Goal: Task Accomplishment & Management: Use online tool/utility

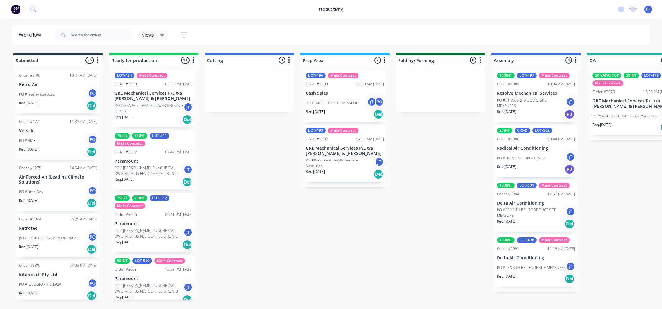
scroll to position [0, 400]
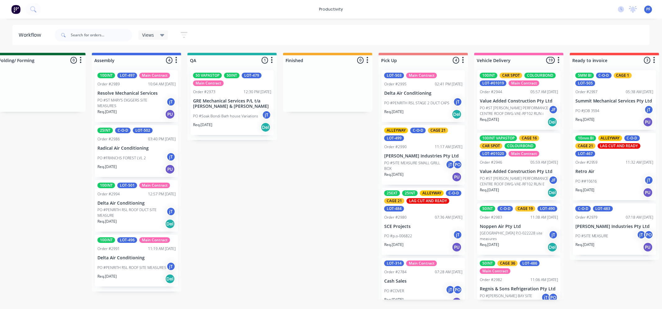
click at [220, 105] on p "GRE Mechanical Services P/L t/a [PERSON_NAME] & [PERSON_NAME]" at bounding box center [232, 103] width 78 height 11
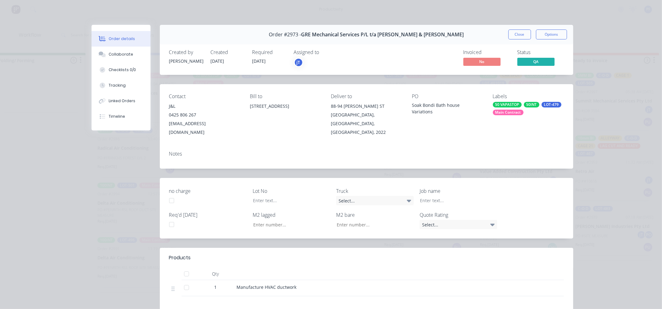
click at [509, 115] on div "Main Contract" at bounding box center [508, 113] width 31 height 6
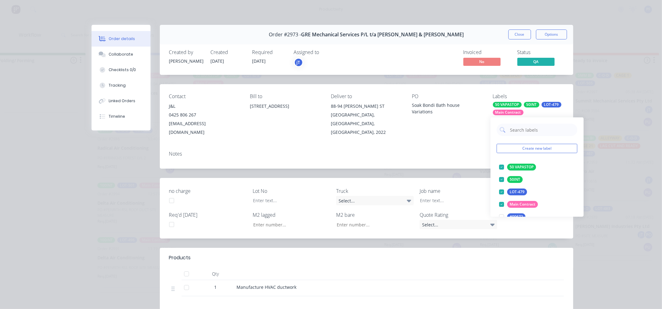
click at [518, 129] on input "text" at bounding box center [542, 130] width 65 height 12
click at [507, 167] on div at bounding box center [502, 167] width 12 height 12
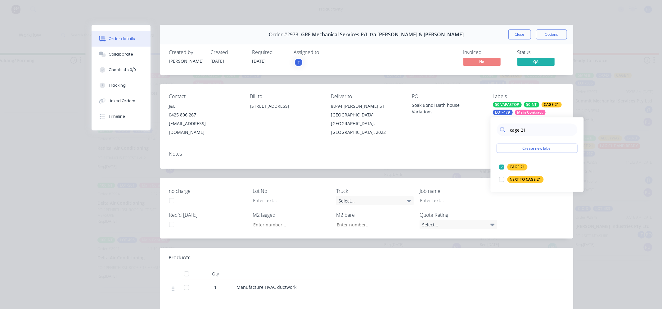
drag, startPoint x: 532, startPoint y: 124, endPoint x: 500, endPoint y: 130, distance: 32.0
click at [500, 130] on div "cage 21" at bounding box center [537, 130] width 81 height 12
type input "AL"
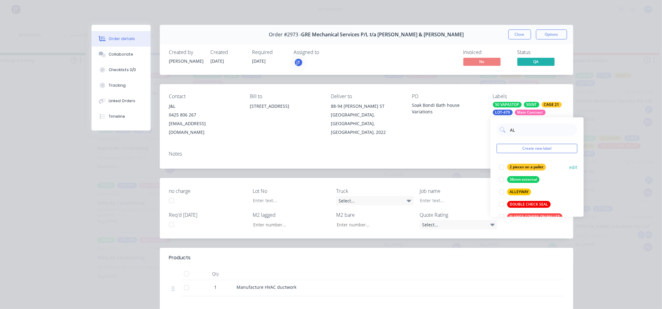
drag, startPoint x: 506, startPoint y: 190, endPoint x: 500, endPoint y: 188, distance: 7.1
click at [506, 190] on div at bounding box center [502, 192] width 12 height 12
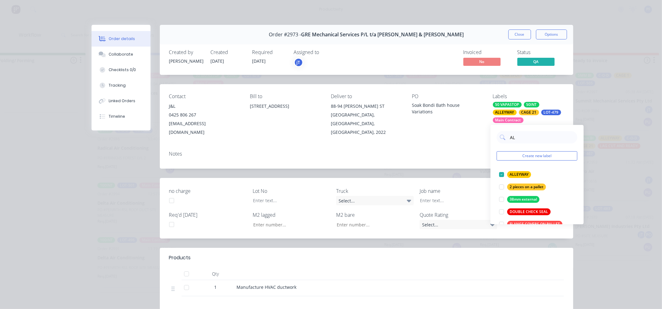
click at [450, 149] on div "Notes" at bounding box center [367, 157] width 414 height 23
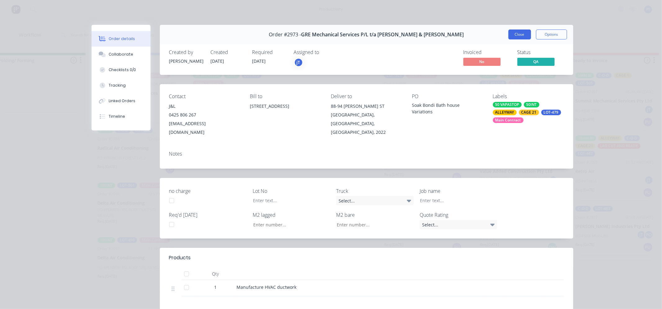
click at [512, 36] on button "Close" at bounding box center [520, 34] width 23 height 10
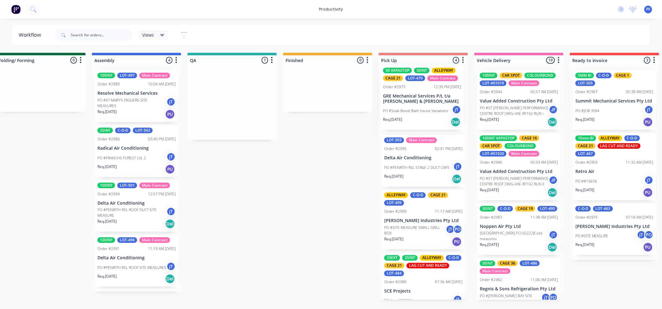
drag, startPoint x: 253, startPoint y: 94, endPoint x: 404, endPoint y: 88, distance: 151.0
click at [405, 88] on div "Submitted 36 Order #240 10:47 AM [DATE] Retro Air PO #Freshwater Apts PO Req. […" at bounding box center [203, 176] width 1215 height 247
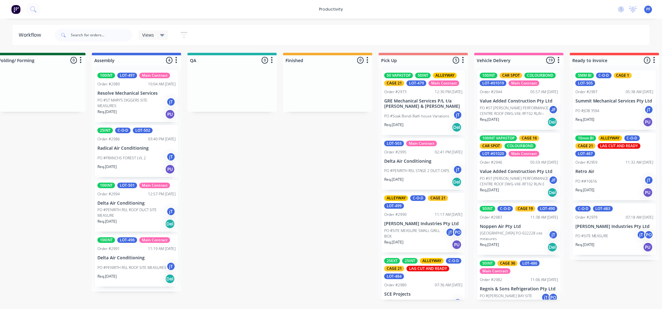
scroll to position [0, 0]
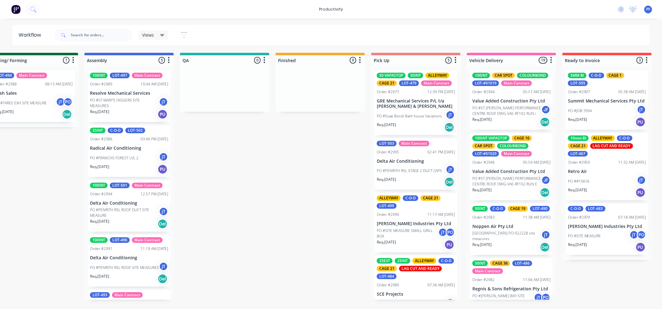
scroll to position [0, 420]
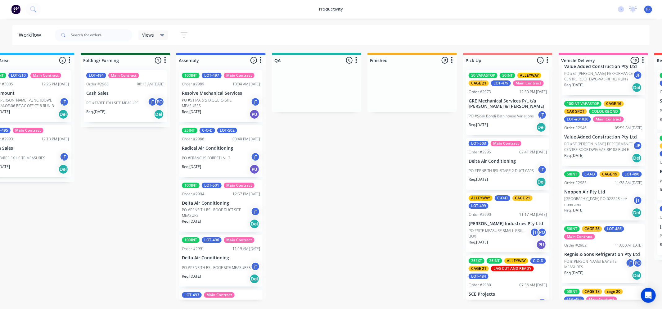
scroll to position [0, 309]
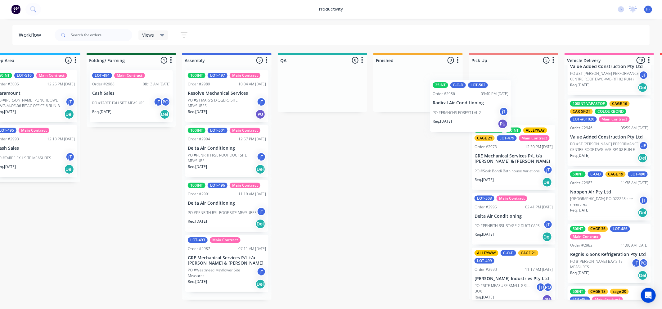
drag, startPoint x: 255, startPoint y: 150, endPoint x: 482, endPoint y: 107, distance: 230.9
click at [487, 107] on div "Submitted 36 Order #240 10:47 AM [DATE] Retro Air PO #Freshwater Apts PO Req. […" at bounding box center [293, 176] width 1215 height 247
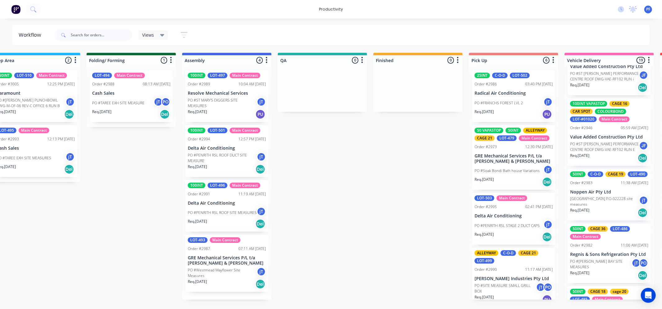
click at [487, 99] on div "PO #FRANCHS FOREST LVL 2 jT" at bounding box center [514, 103] width 78 height 12
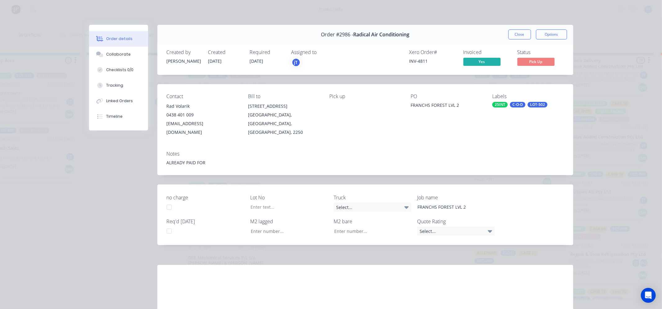
click at [523, 104] on div "25INT C-O-D LOT-502" at bounding box center [527, 105] width 71 height 6
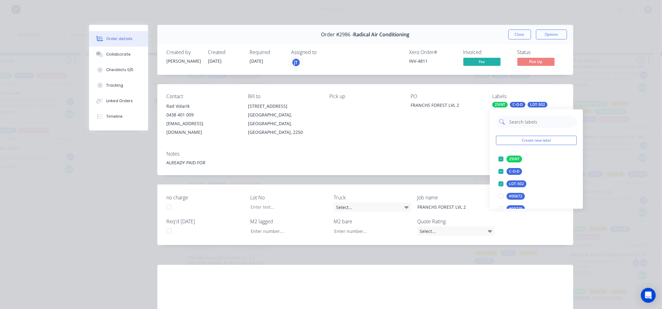
click at [523, 122] on input "text" at bounding box center [541, 121] width 65 height 12
click at [508, 155] on button "CAGE 21" at bounding box center [512, 159] width 33 height 9
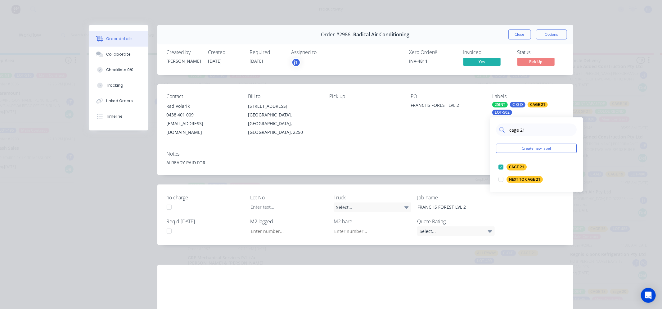
drag, startPoint x: 523, startPoint y: 129, endPoint x: 507, endPoint y: 131, distance: 16.2
click at [507, 131] on div "cage 21" at bounding box center [536, 130] width 81 height 12
type input "ALL"
click at [511, 176] on div "ALLEYWAY" at bounding box center [519, 179] width 24 height 7
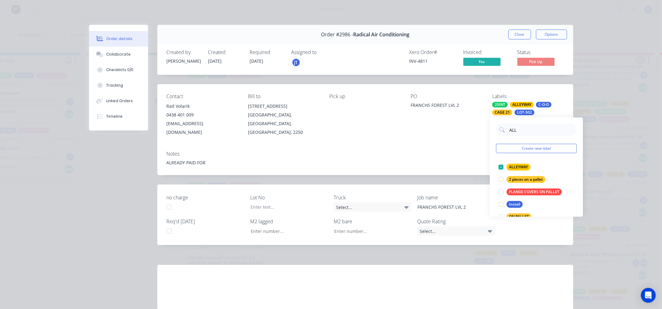
drag, startPoint x: 466, startPoint y: 145, endPoint x: 474, endPoint y: 137, distance: 11.4
click at [468, 151] on div "Notes" at bounding box center [365, 154] width 397 height 6
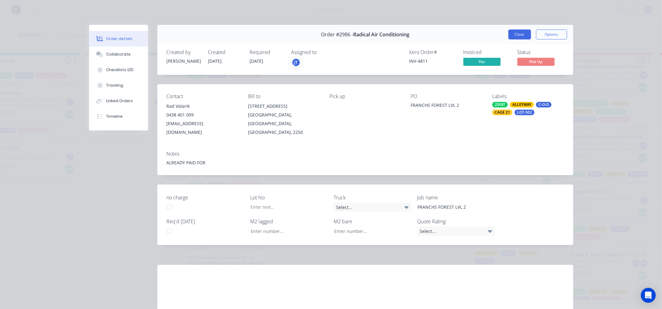
click at [518, 34] on button "Close" at bounding box center [520, 34] width 23 height 10
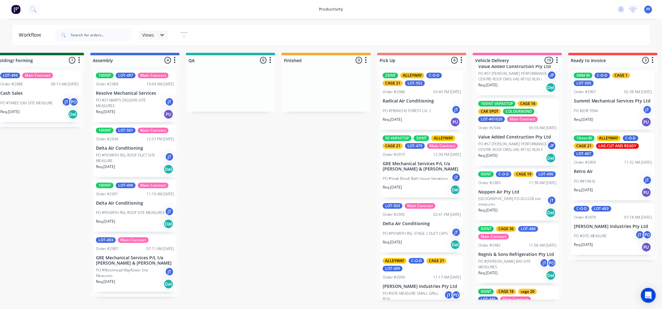
scroll to position [0, 510]
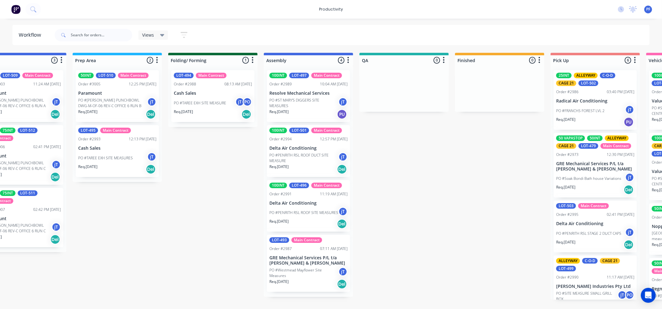
scroll to position [0, 228]
click at [306, 100] on p "PO #ST MARY'S DIGGERS SITE MEASURES" at bounding box center [303, 102] width 69 height 11
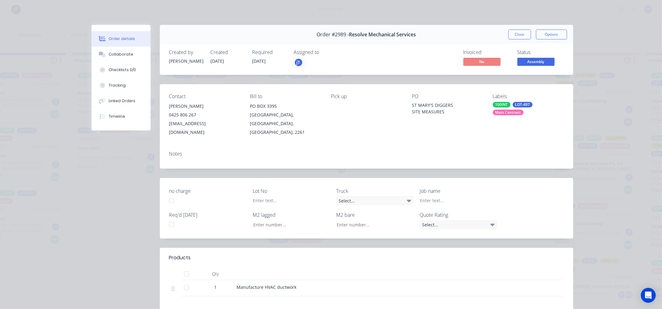
click at [522, 109] on div "100INT LOT-497 Main Contract" at bounding box center [528, 108] width 71 height 13
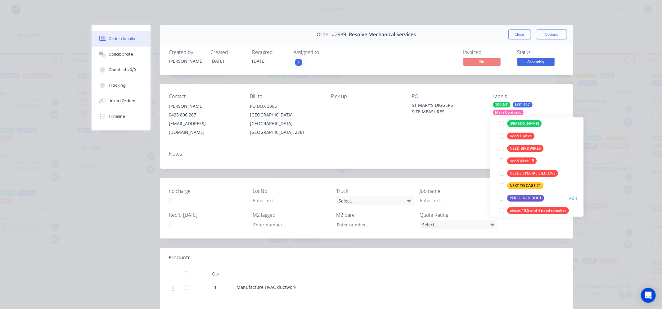
scroll to position [69, 0]
type input "NE"
click at [521, 187] on div "NEXT TO CAGE 21" at bounding box center [526, 185] width 36 height 7
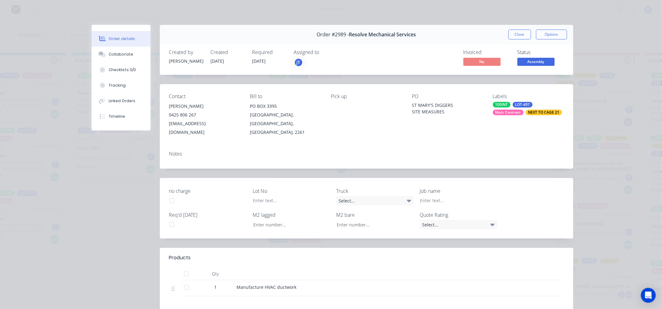
click at [463, 151] on div "Notes" at bounding box center [366, 154] width 395 height 6
click at [527, 117] on div "Labels 100INT LOT-497 Main Contract NEXT TO CAGE 21" at bounding box center [528, 114] width 71 height 43
click at [532, 111] on div "NEXT TO CAGE 21" at bounding box center [544, 113] width 36 height 6
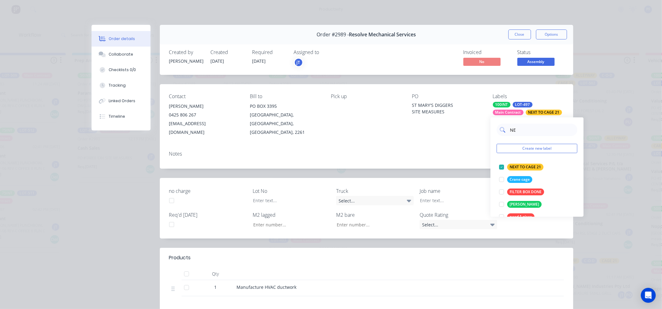
type input "N"
type input "L"
type input "AL"
drag, startPoint x: 509, startPoint y: 190, endPoint x: 501, endPoint y: 181, distance: 12.3
click at [509, 190] on div "ALLEYWAY" at bounding box center [520, 191] width 24 height 7
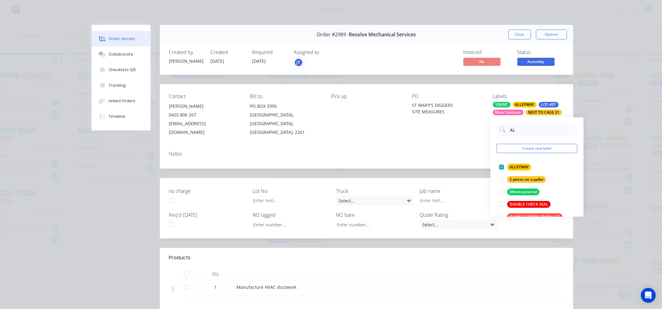
click at [474, 147] on div "Notes" at bounding box center [367, 157] width 414 height 23
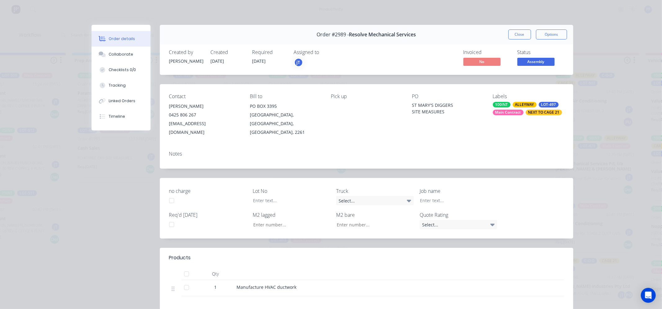
click at [512, 36] on button "Close" at bounding box center [520, 34] width 23 height 10
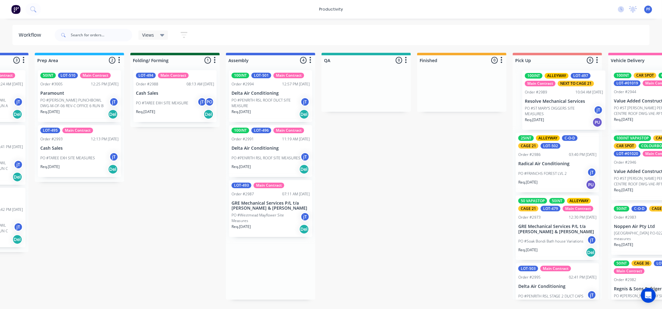
drag, startPoint x: 355, startPoint y: 93, endPoint x: 539, endPoint y: 71, distance: 185.1
click at [550, 75] on div "Submitted 36 Order #240 10:47 AM [DATE] Retro Air PO #Freshwater Apts PO Req. […" at bounding box center [337, 176] width 1215 height 247
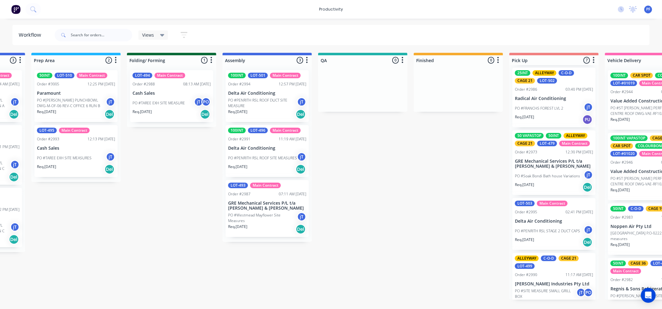
scroll to position [65, 0]
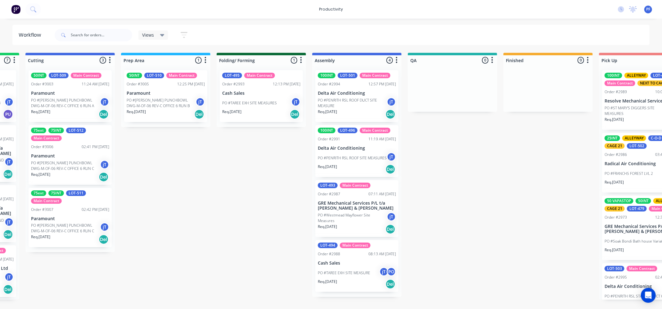
scroll to position [0, 195]
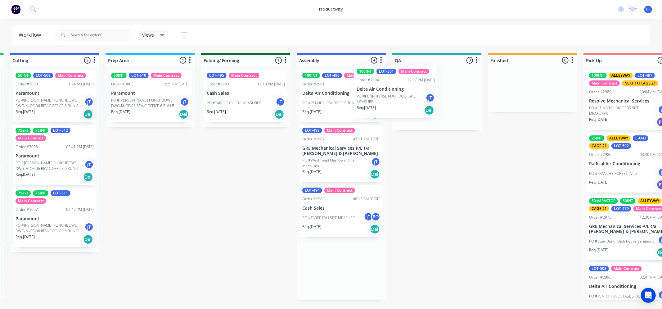
drag, startPoint x: 347, startPoint y: 107, endPoint x: 408, endPoint y: 102, distance: 60.7
click at [408, 102] on div "Submitted 36 Order #240 10:47 AM [DATE] Retro Air PO #Freshwater Apts PO Req. […" at bounding box center [408, 176] width 1215 height 247
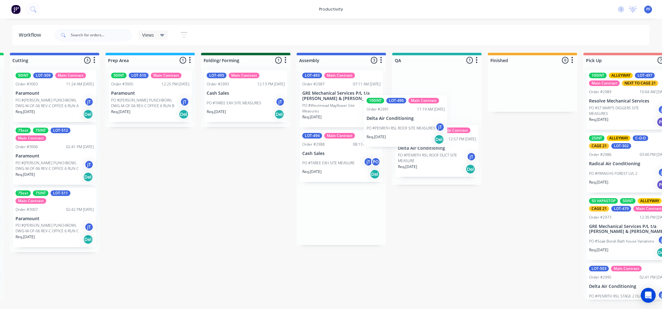
drag, startPoint x: 337, startPoint y: 107, endPoint x: 404, endPoint y: 133, distance: 71.8
click at [404, 133] on div "Submitted 36 Order #240 10:47 AM [DATE] Retro Air PO #Freshwater Apts PO Req. […" at bounding box center [408, 176] width 1215 height 247
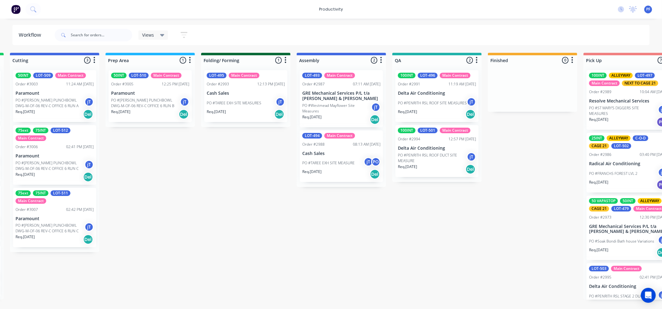
click at [426, 153] on p "PO #PENRITH RSL ROOF DUCT SITE MEASURE" at bounding box center [432, 157] width 69 height 11
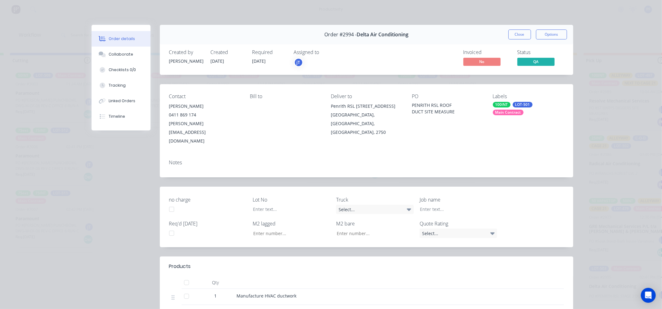
click at [501, 107] on div "100INT" at bounding box center [502, 105] width 18 height 6
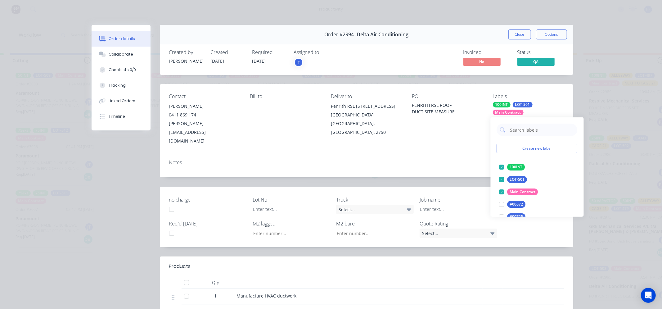
click at [508, 128] on div at bounding box center [537, 130] width 81 height 12
click at [523, 134] on input "text" at bounding box center [542, 130] width 65 height 12
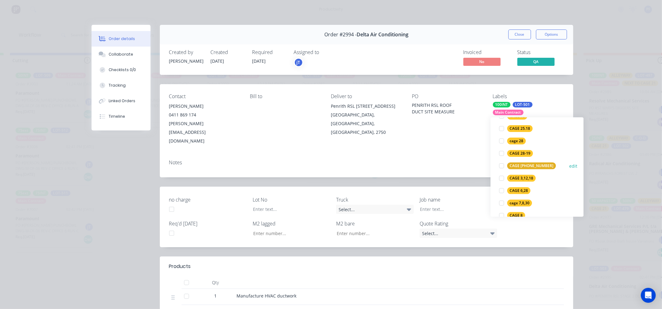
scroll to position [241, 0]
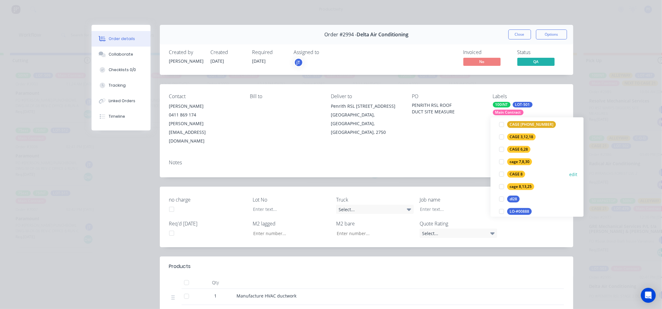
type input "8"
click at [519, 173] on div "CAGE 8" at bounding box center [517, 174] width 18 height 7
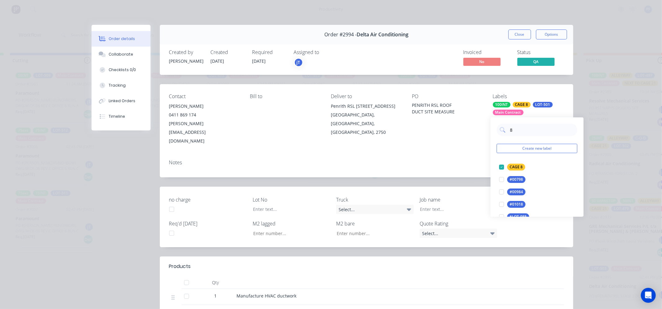
drag, startPoint x: 468, startPoint y: 147, endPoint x: 489, endPoint y: 49, distance: 99.9
click at [468, 160] on div "Notes" at bounding box center [366, 163] width 395 height 6
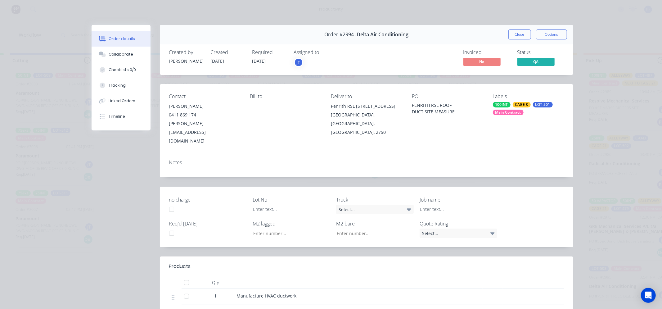
click at [509, 32] on button "Close" at bounding box center [520, 34] width 23 height 10
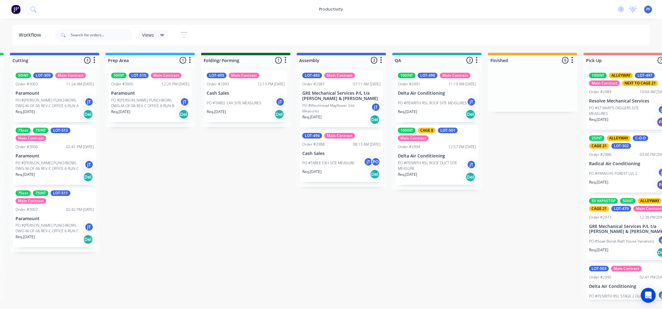
click at [445, 97] on div "100INT LOT-496 Main Contract Order #2991 11:19 AM [DATE] Delta Air Conditioning…" at bounding box center [437, 96] width 83 height 52
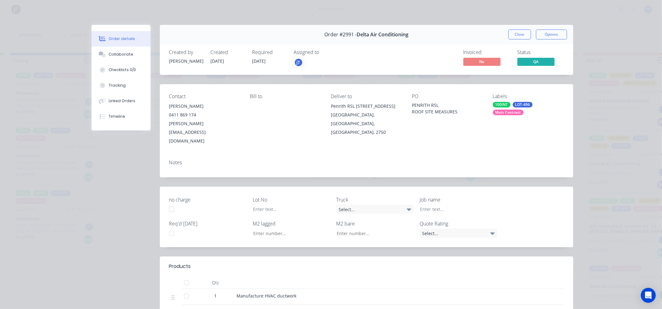
click at [513, 112] on div "Main Contract" at bounding box center [508, 113] width 31 height 6
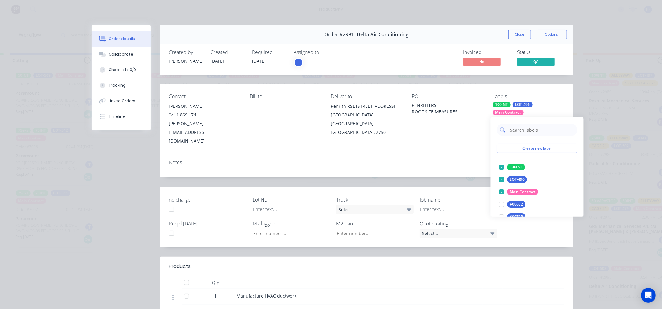
click at [520, 131] on input "text" at bounding box center [542, 130] width 65 height 12
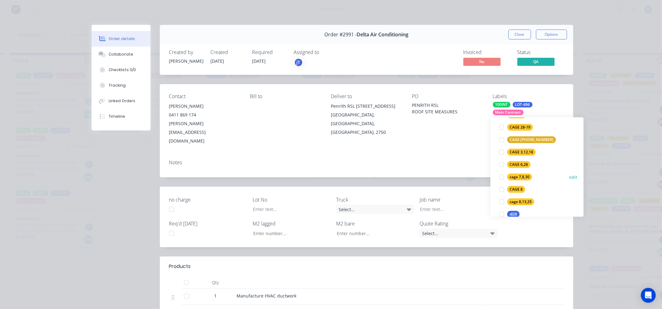
scroll to position [241, 0]
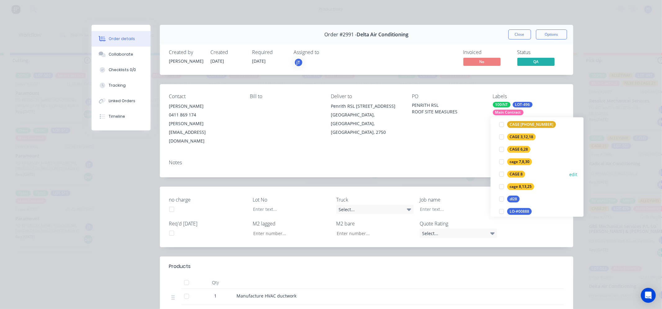
type input "8"
click at [515, 172] on div "CAGE 8" at bounding box center [517, 174] width 18 height 7
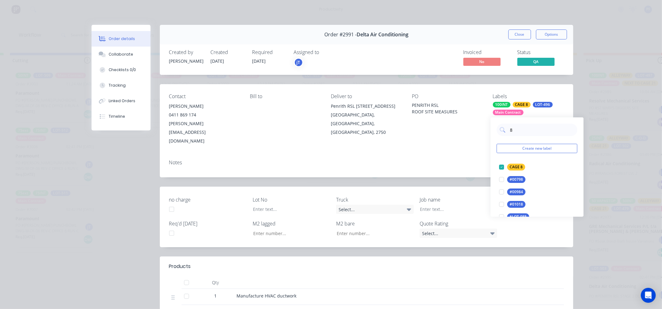
click at [464, 135] on div "Contact [PERSON_NAME] 0411 869 174 [PERSON_NAME][EMAIL_ADDRESS][DOMAIN_NAME] [P…" at bounding box center [367, 130] width 414 height 93
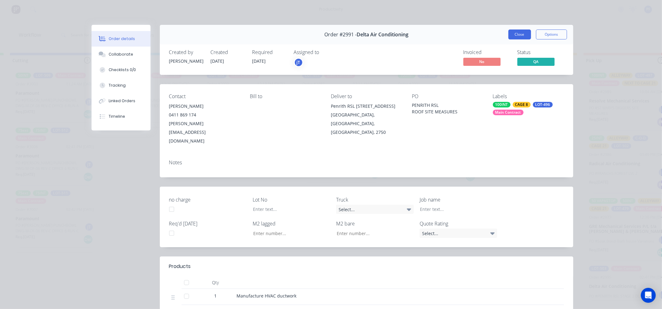
drag, startPoint x: 516, startPoint y: 30, endPoint x: 497, endPoint y: 54, distance: 30.2
click at [516, 30] on button "Close" at bounding box center [520, 34] width 23 height 10
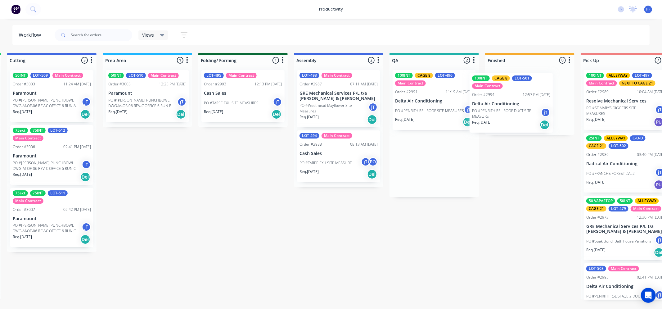
scroll to position [0, 201]
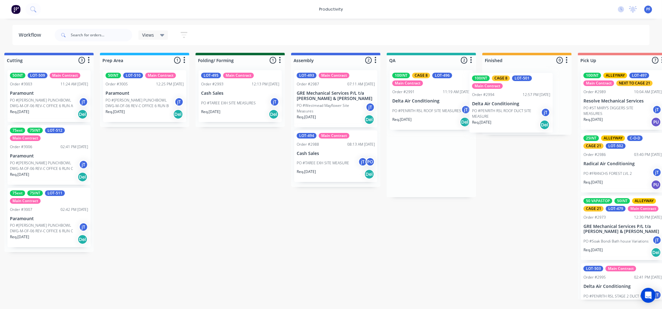
drag, startPoint x: 432, startPoint y: 170, endPoint x: 511, endPoint y: 109, distance: 99.2
click at [511, 109] on div "Submitted 36 Order #240 10:47 AM [DATE] Retro Air PO #Freshwater Apts PO Req. […" at bounding box center [402, 176] width 1215 height 247
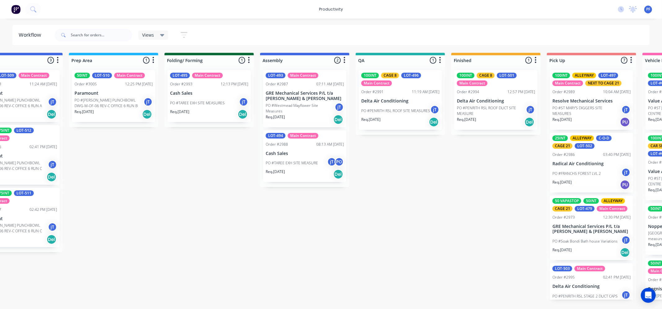
scroll to position [0, 239]
